Goal: Task Accomplishment & Management: Use online tool/utility

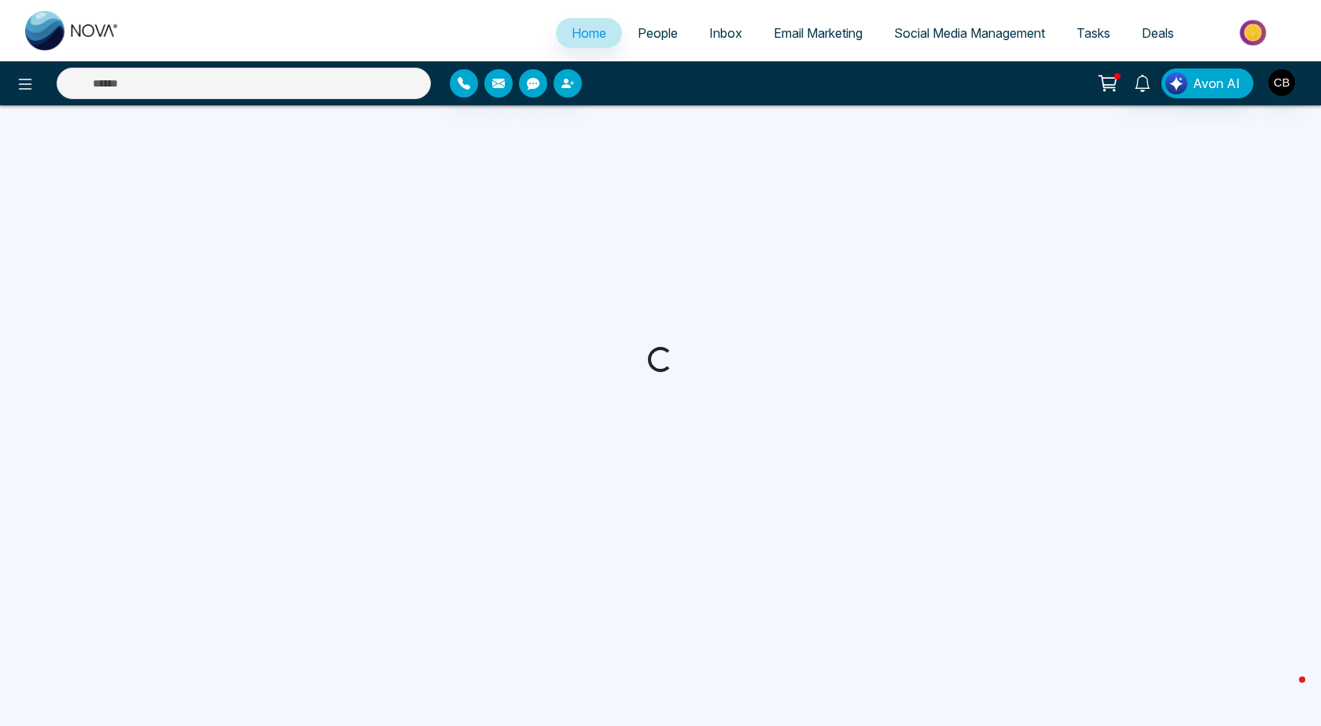
select select "*"
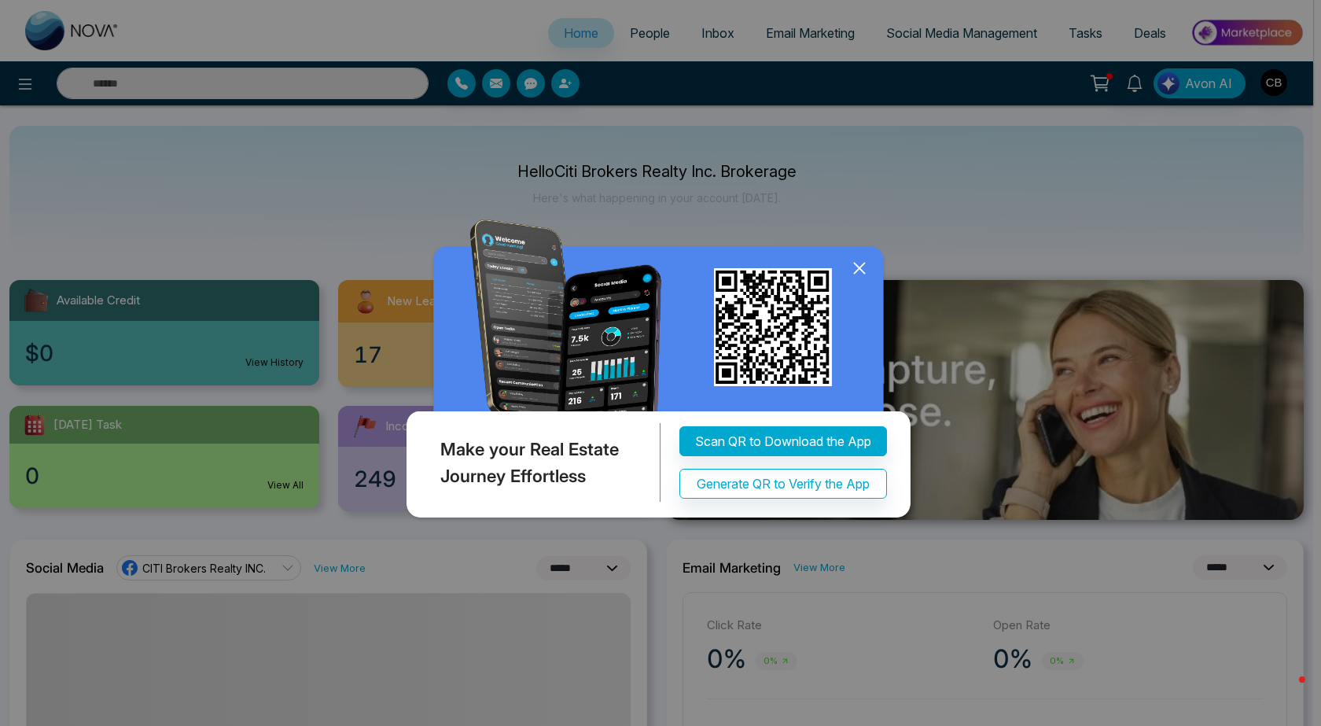
click at [863, 269] on icon at bounding box center [859, 268] width 24 height 24
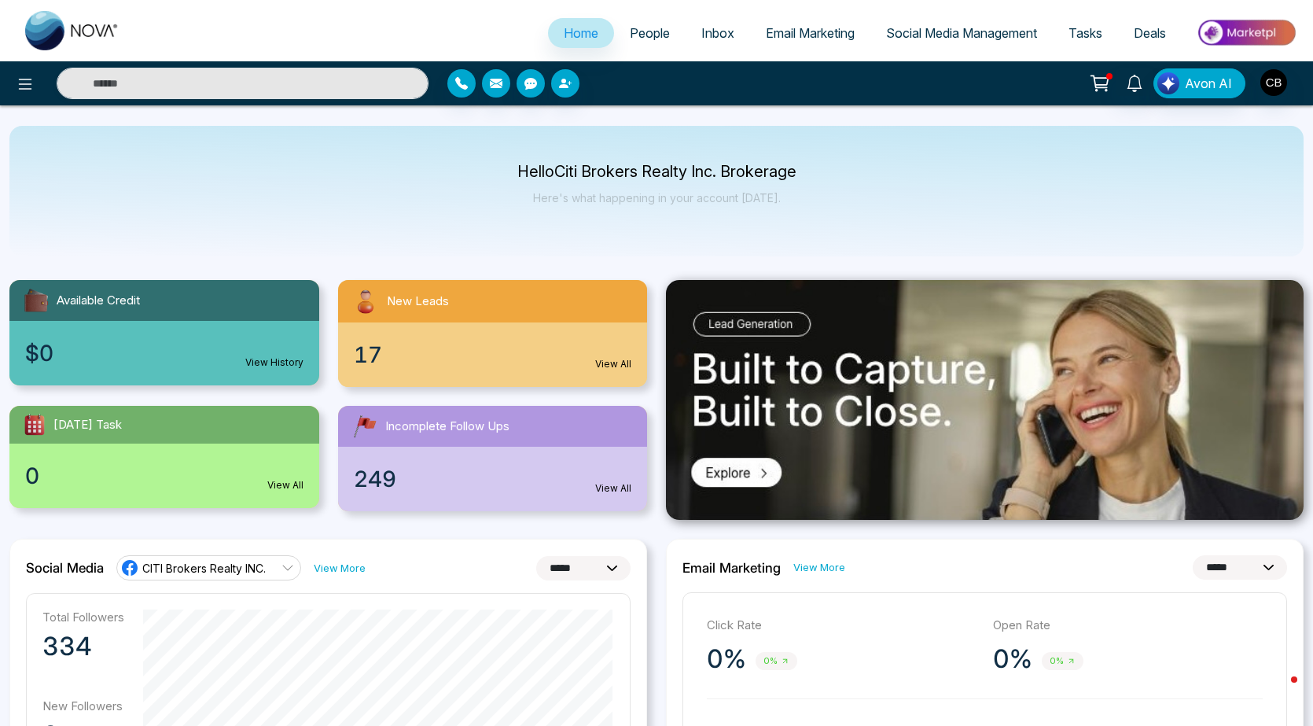
click at [701, 33] on span "Inbox" at bounding box center [717, 33] width 33 height 16
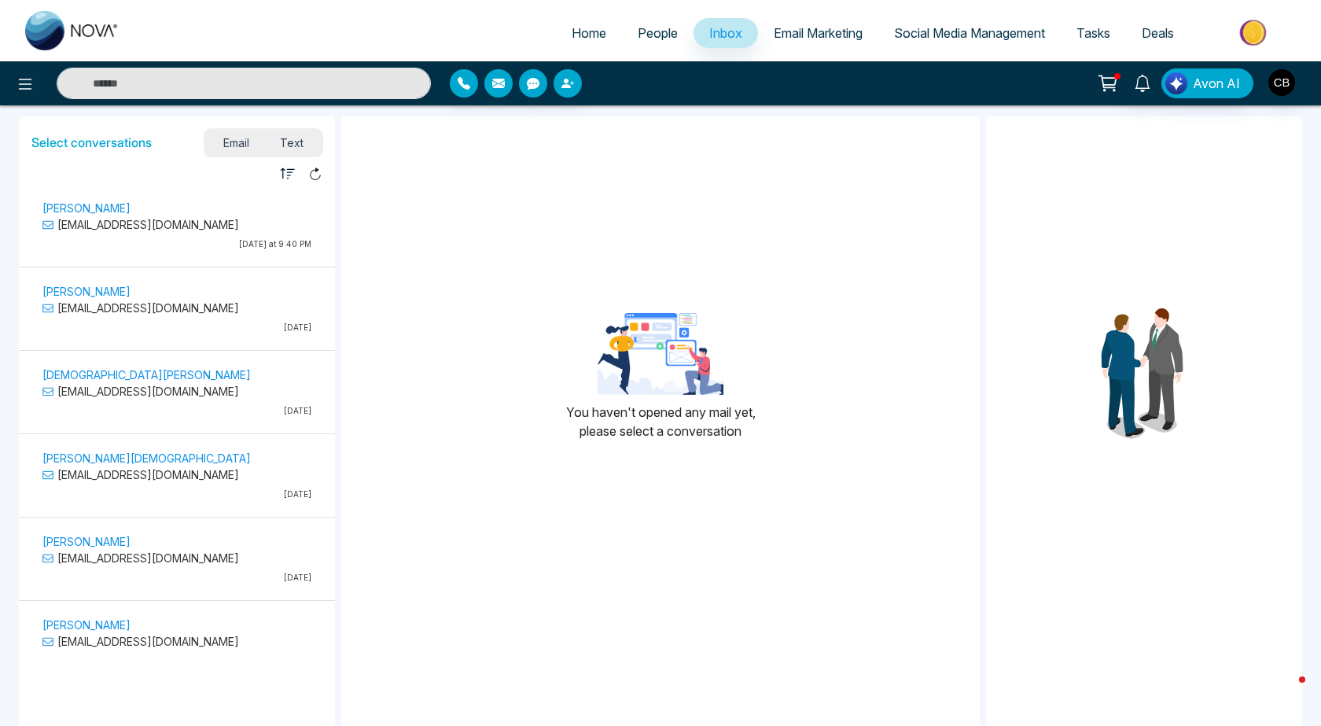
click at [64, 203] on p "[PERSON_NAME]" at bounding box center [176, 208] width 269 height 17
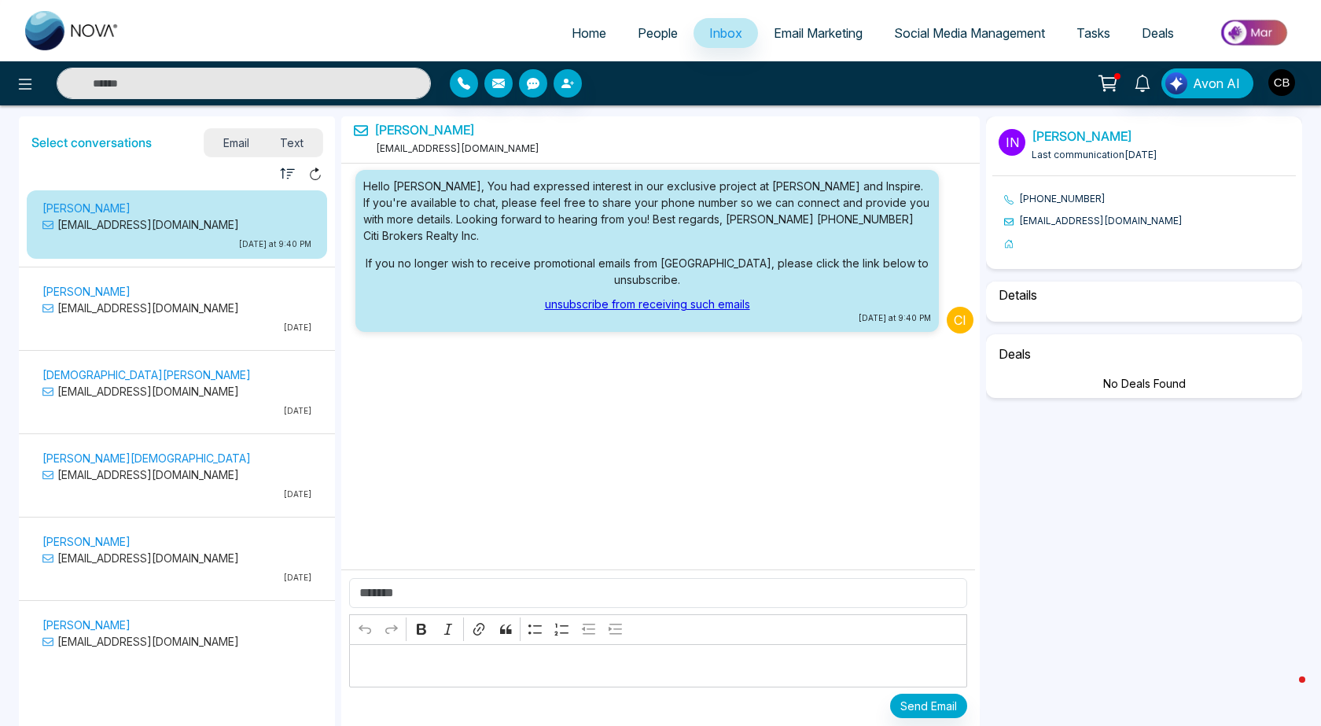
select select "****"
select select "********"
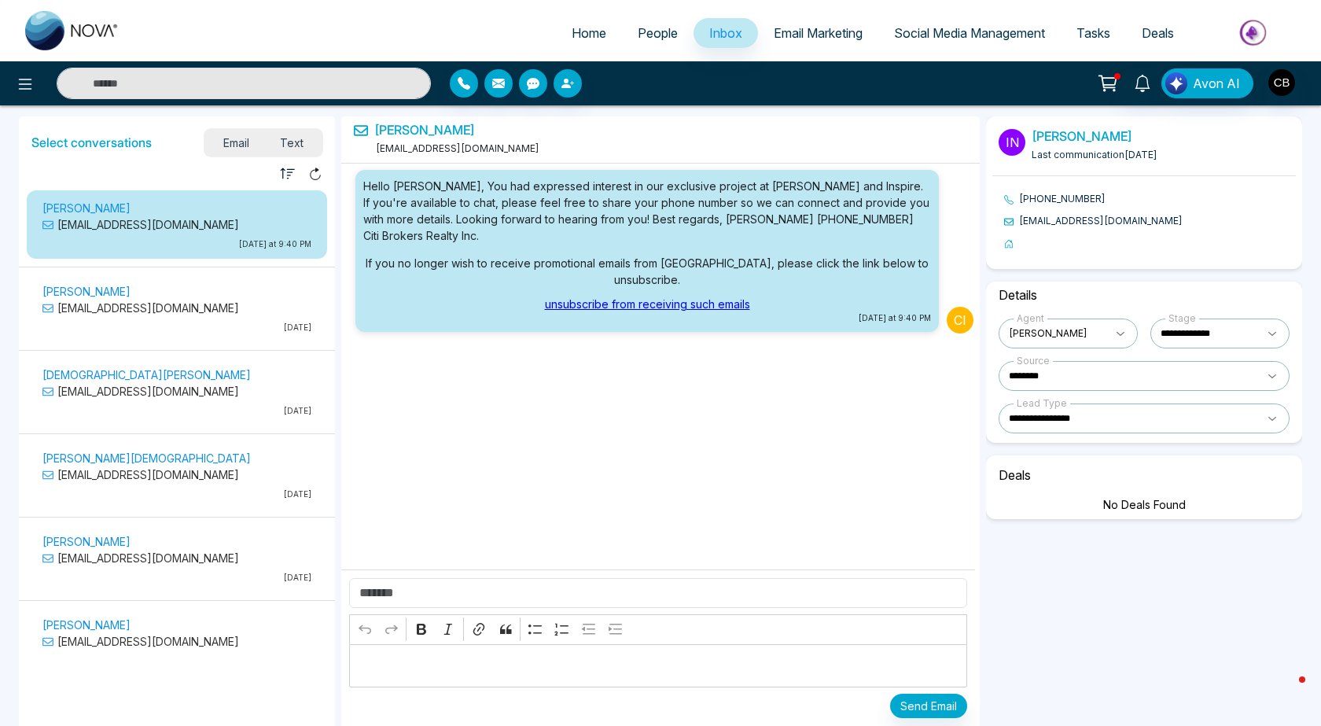
click at [975, 31] on span "Social Media Management" at bounding box center [969, 33] width 151 height 16
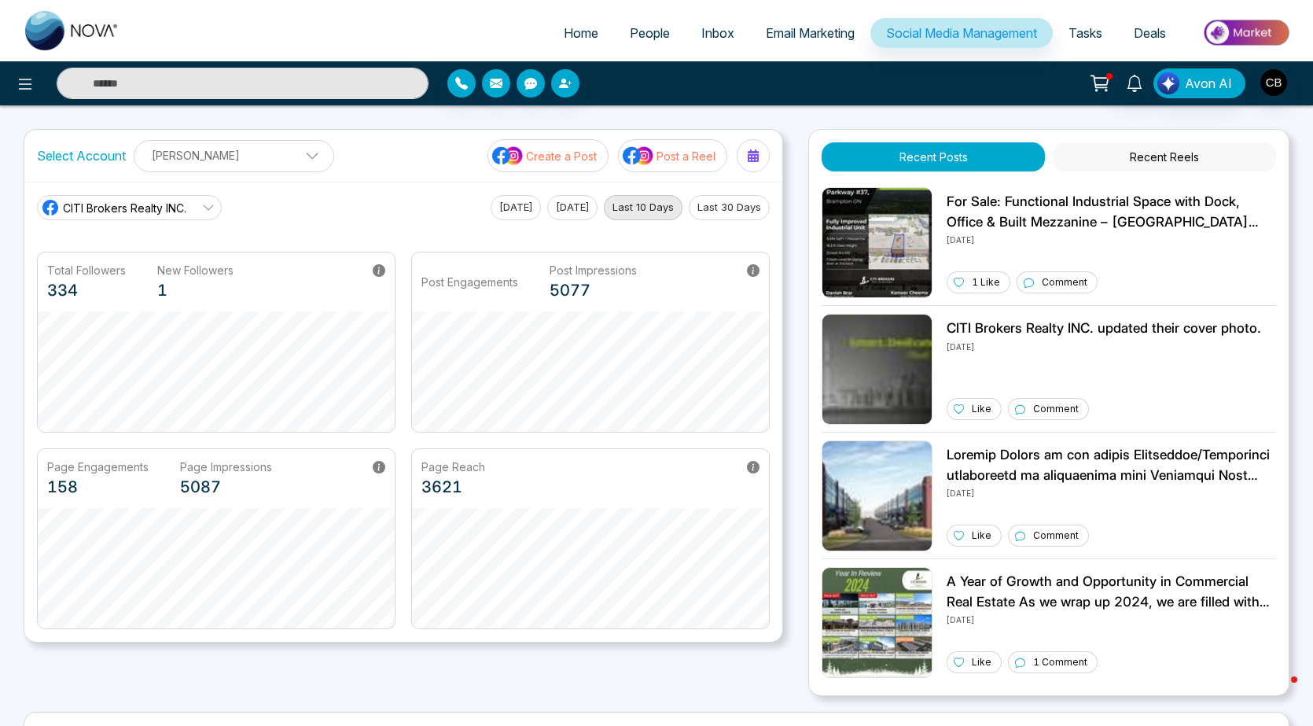
click at [1100, 82] on icon at bounding box center [1100, 83] width 22 height 22
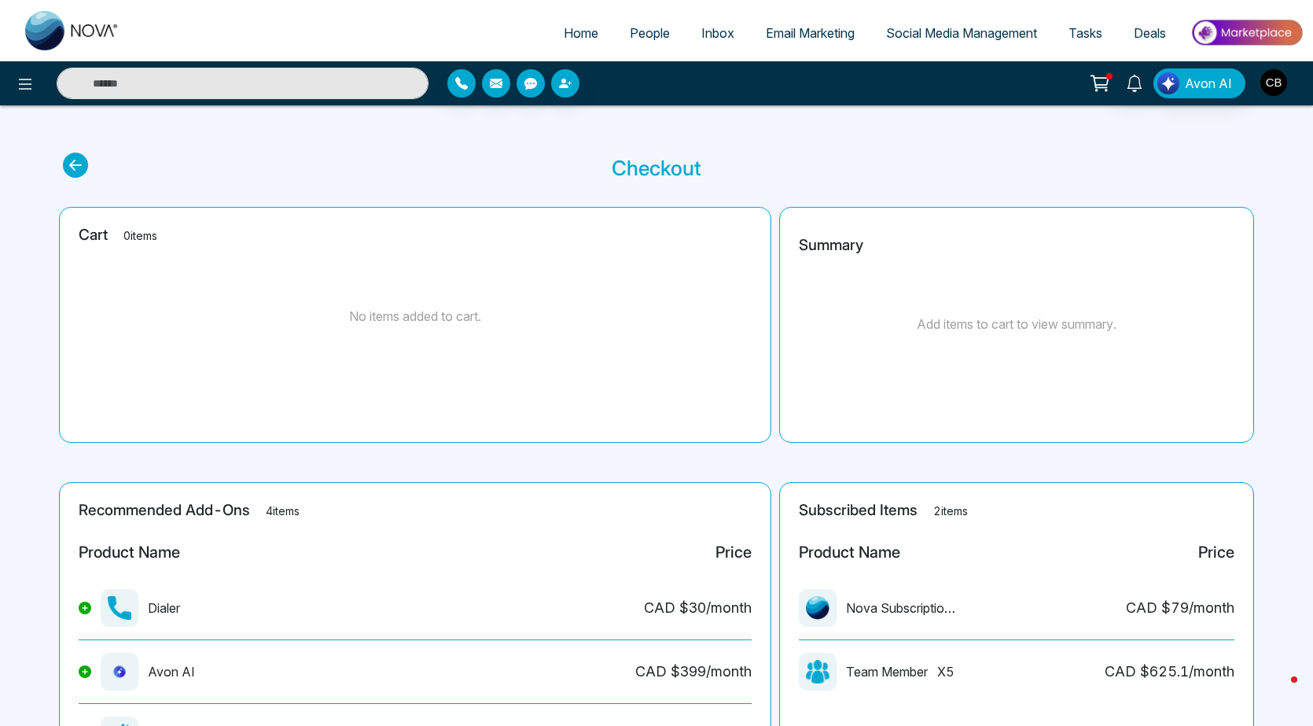
click at [1269, 82] on img "button" at bounding box center [1273, 82] width 27 height 27
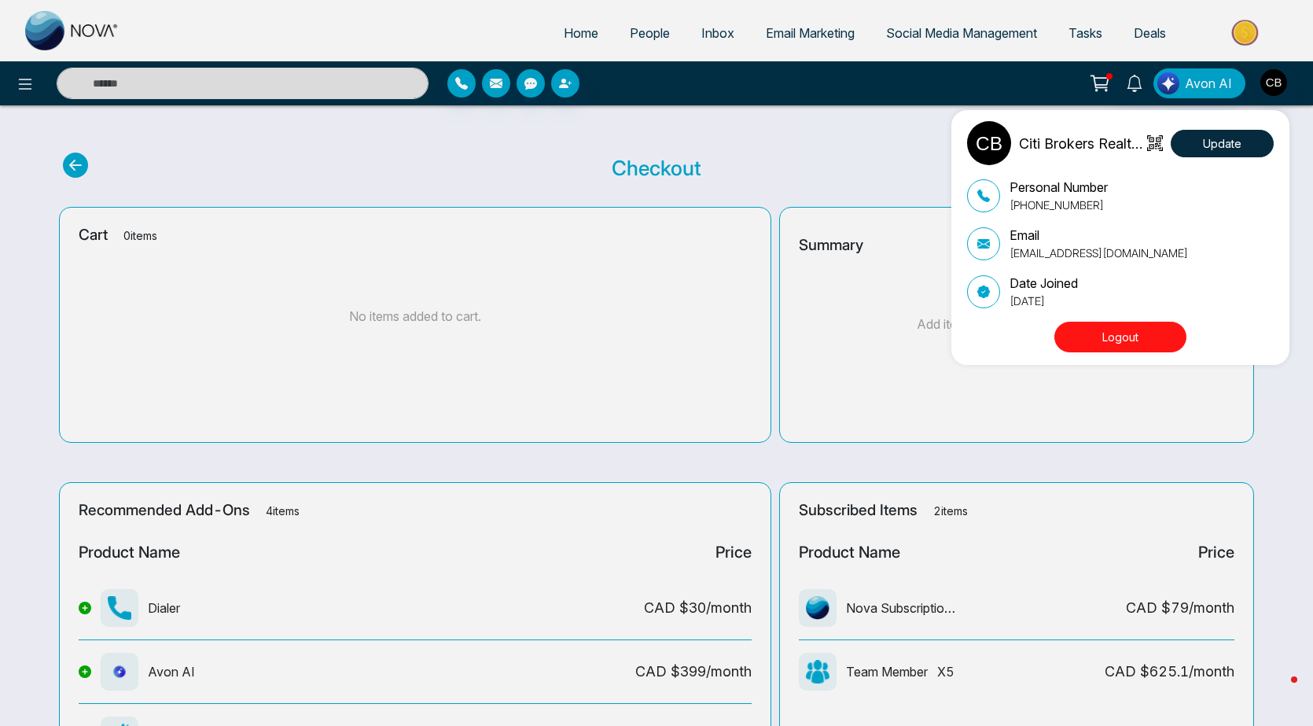
click at [272, 82] on div "Citi Brokers Realty Inc. Brokerage Update Personal Number [PHONE_NUMBER] Email …" at bounding box center [656, 363] width 1313 height 726
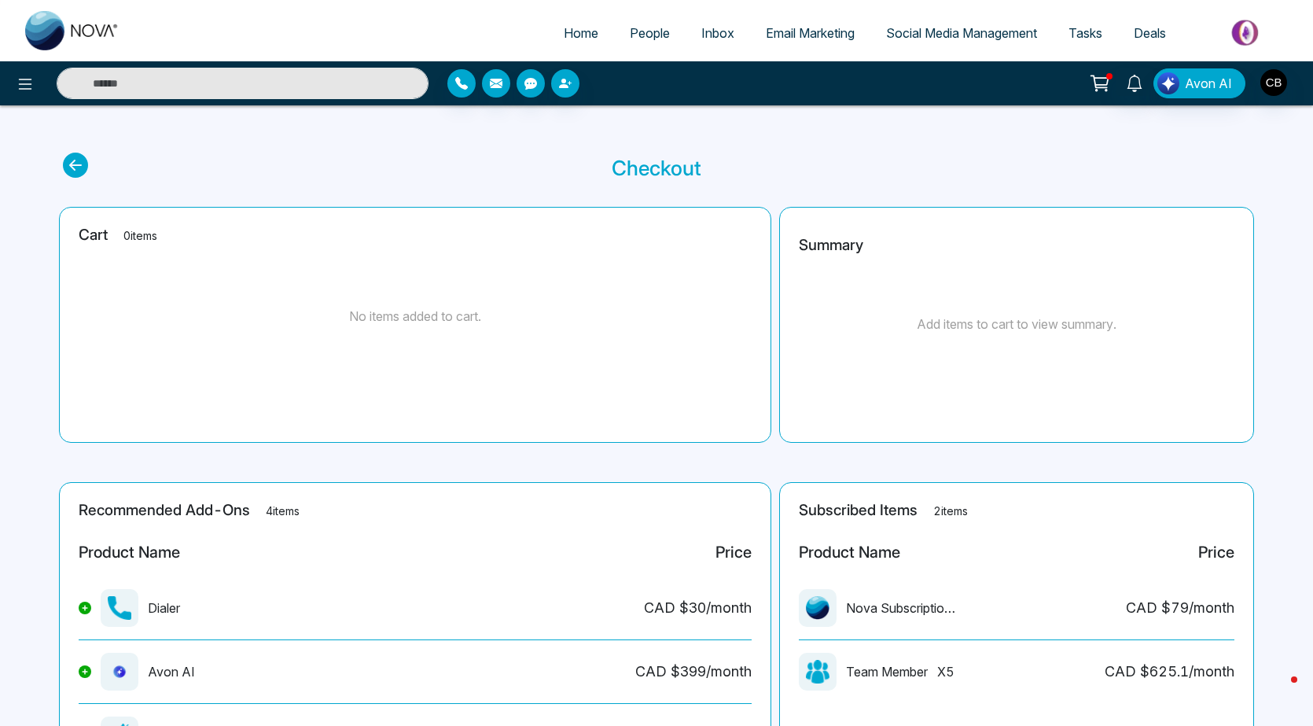
click at [220, 93] on input "text" at bounding box center [243, 83] width 372 height 31
